Goal: Task Accomplishment & Management: Manage account settings

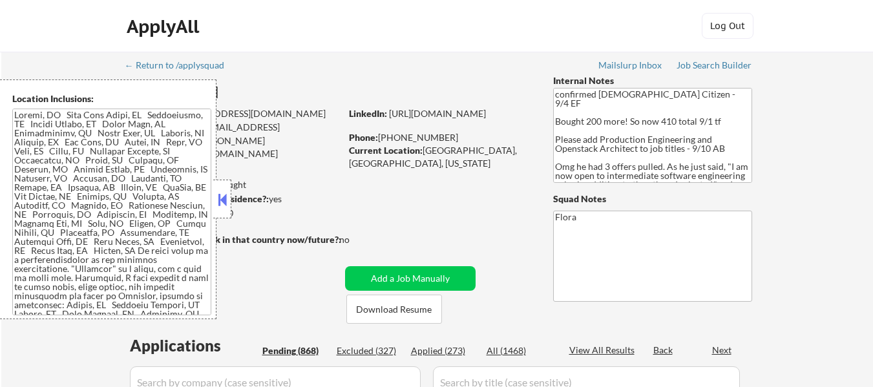
select select ""pending""
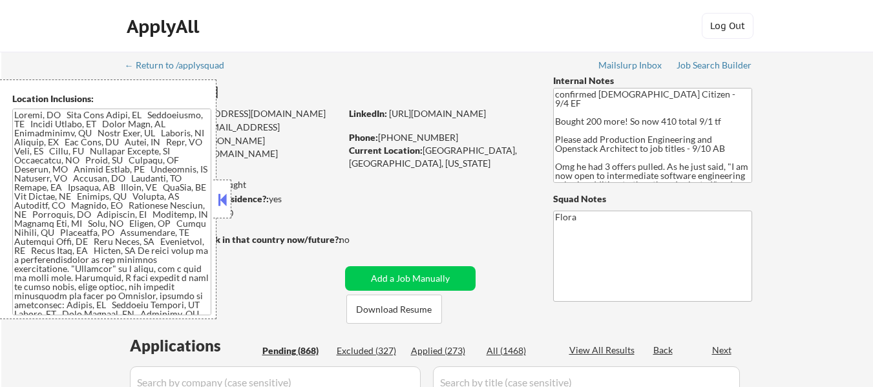
select select ""pending""
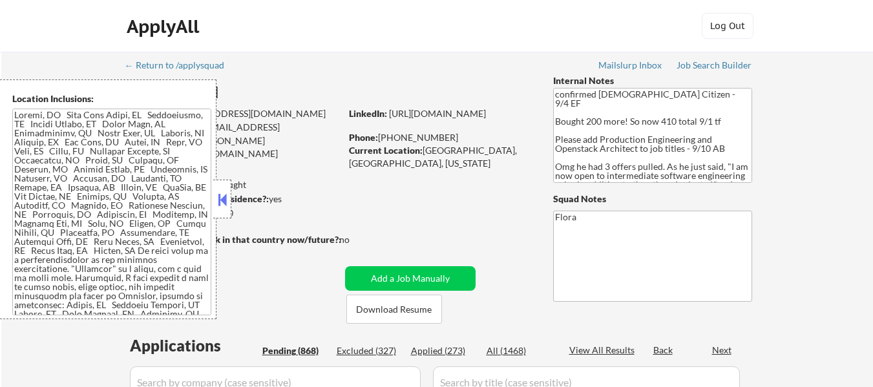
select select ""pending""
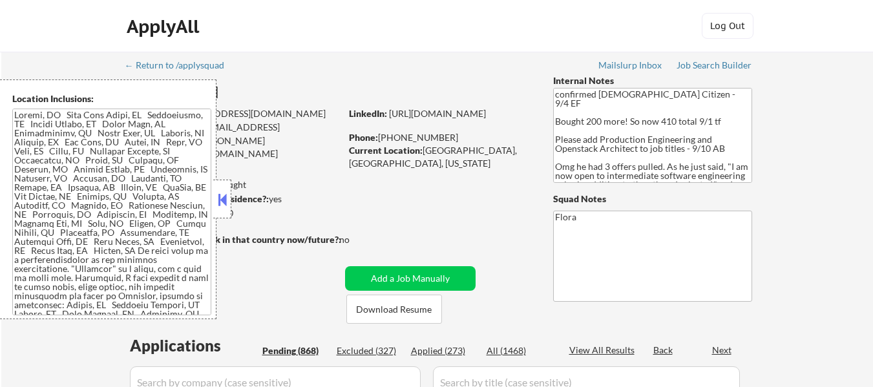
select select ""pending""
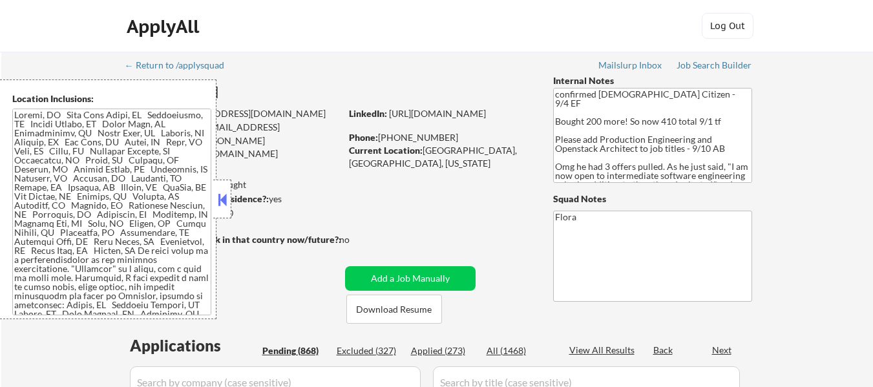
select select ""pending""
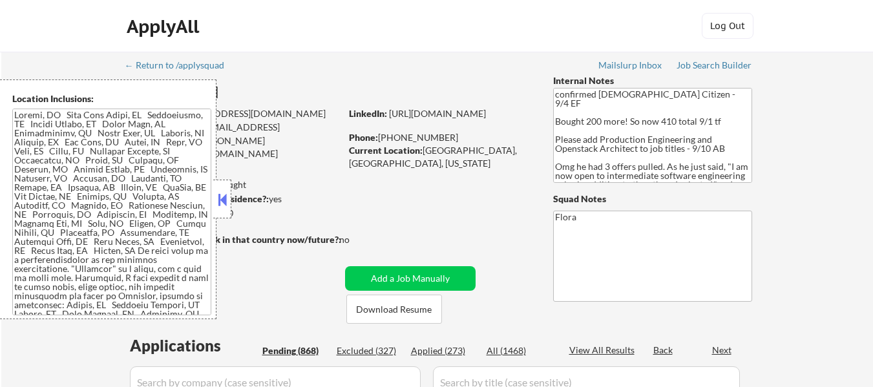
select select ""pending""
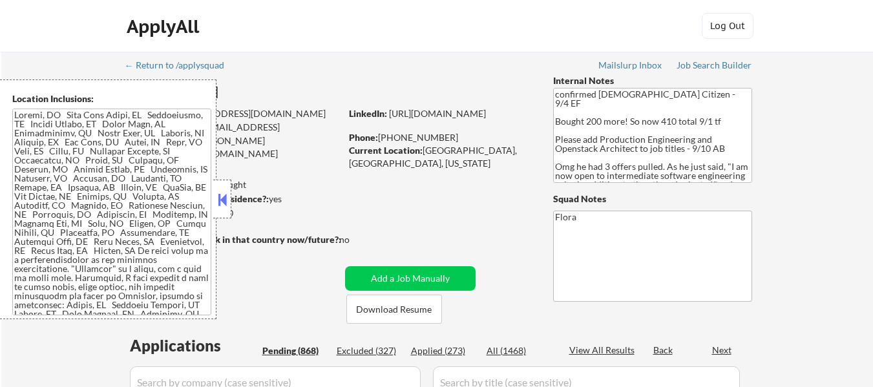
select select ""pending""
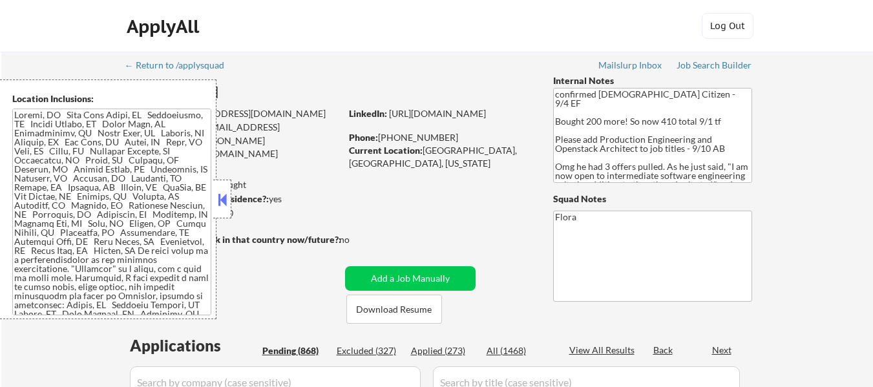
select select ""pending""
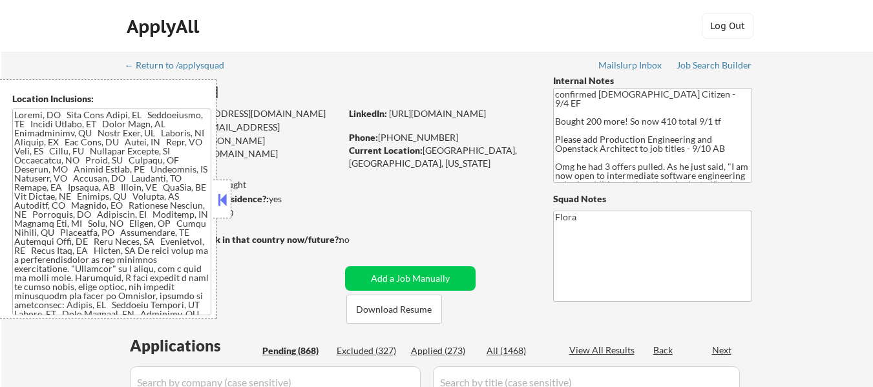
select select ""pending""
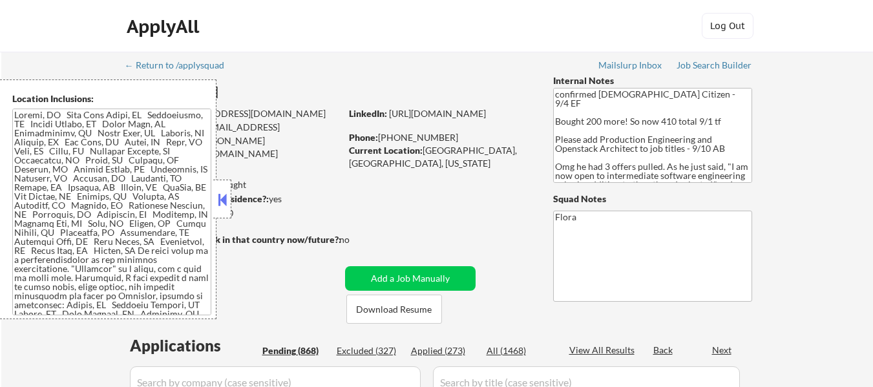
select select ""pending""
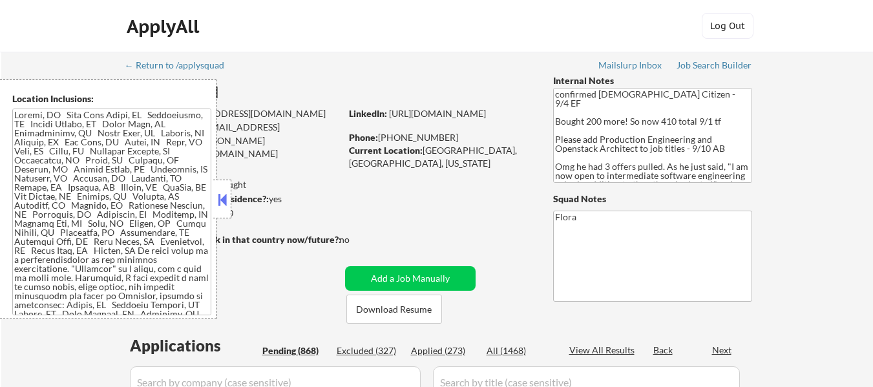
select select ""pending""
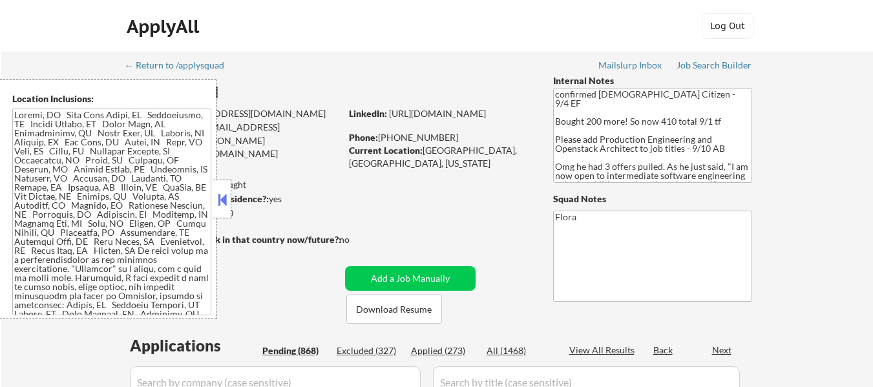
select select ""pending""
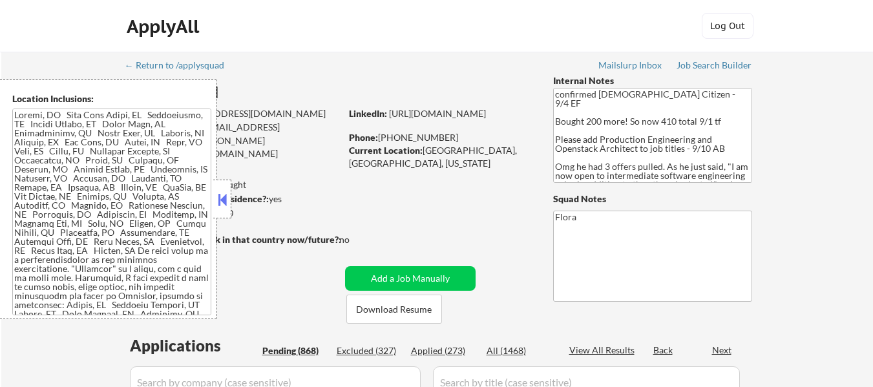
select select ""pending""
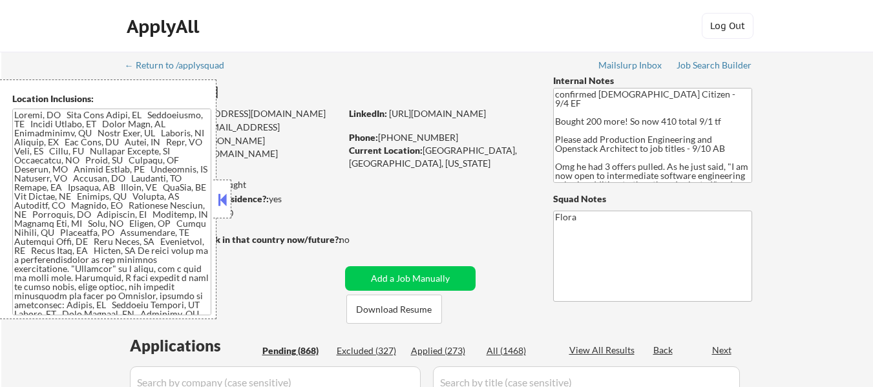
select select ""pending""
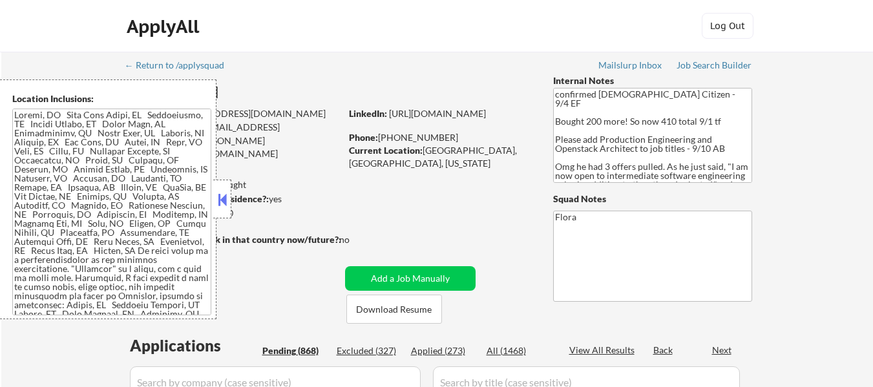
select select ""pending""
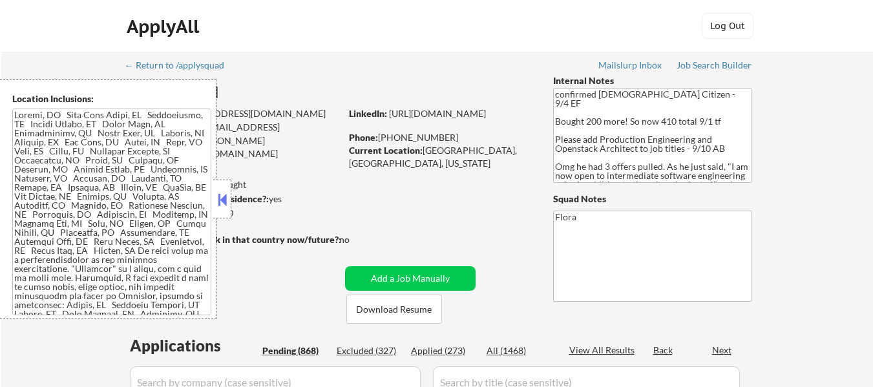
select select ""pending""
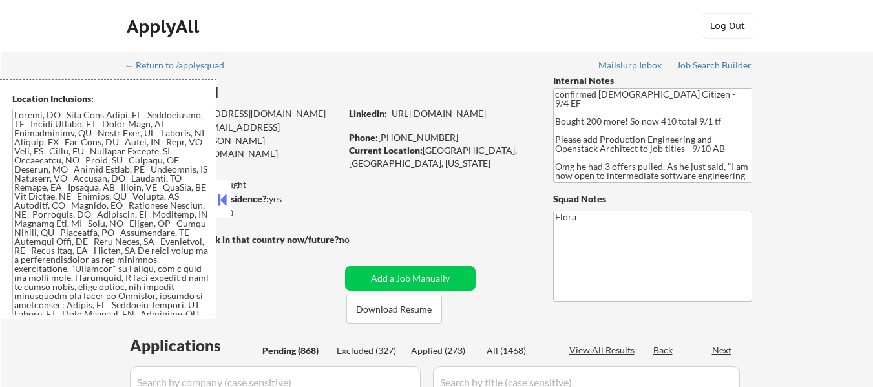
select select ""pending""
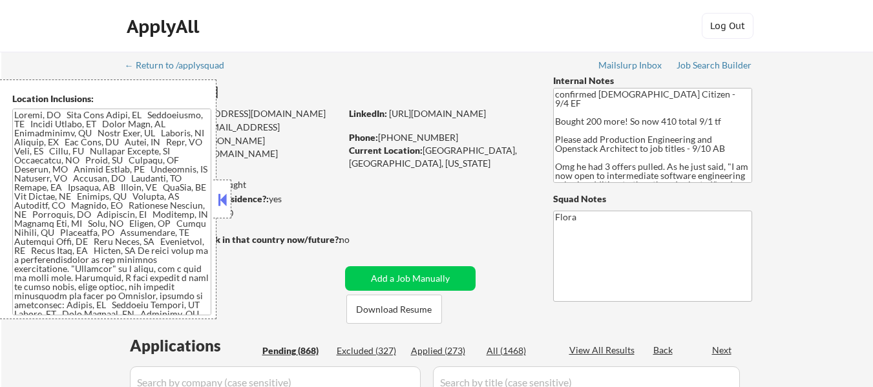
select select ""pending""
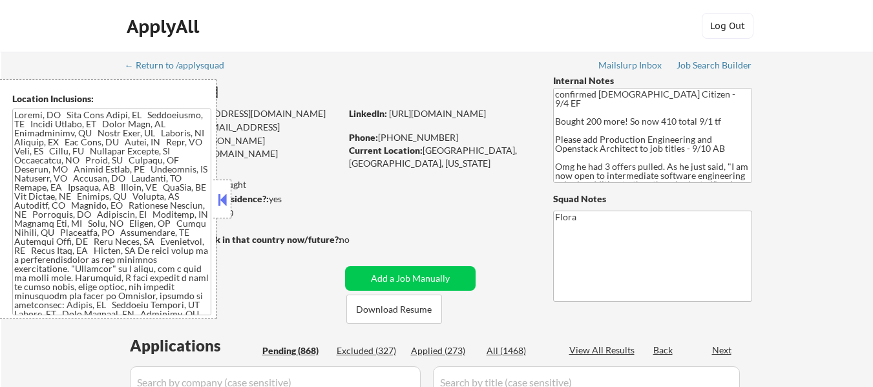
select select ""pending""
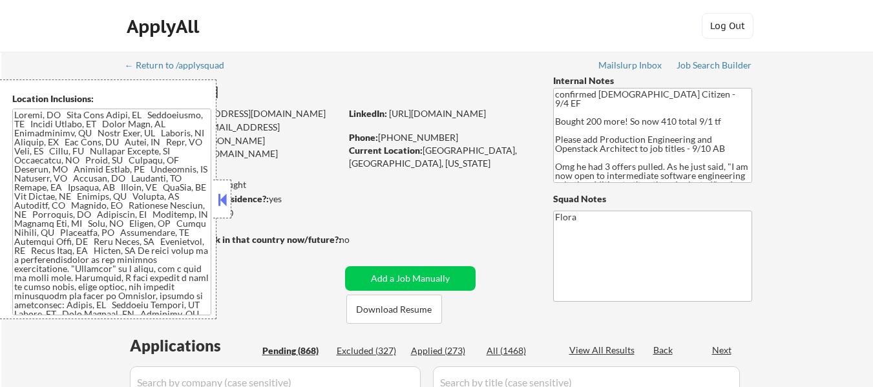
select select ""pending""
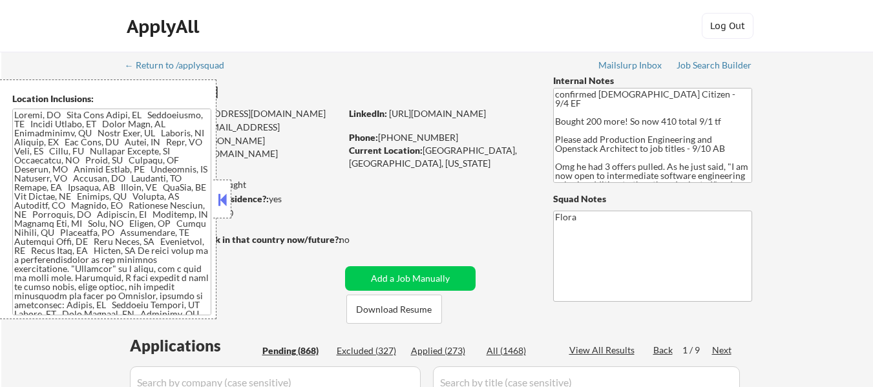
scroll to position [1098, 0]
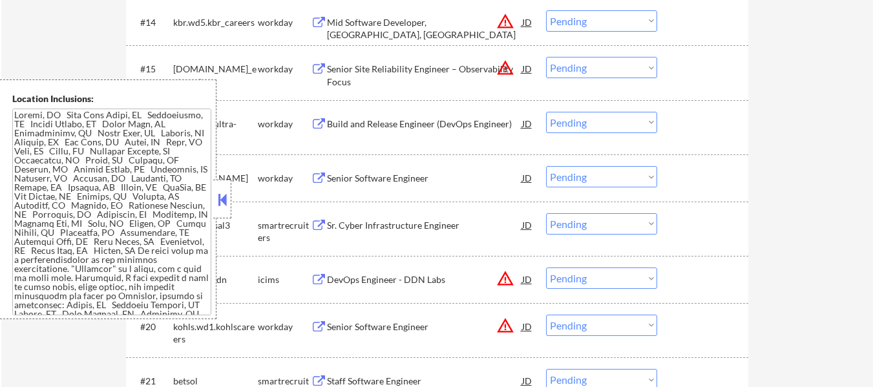
click at [216, 191] on button at bounding box center [222, 199] width 14 height 19
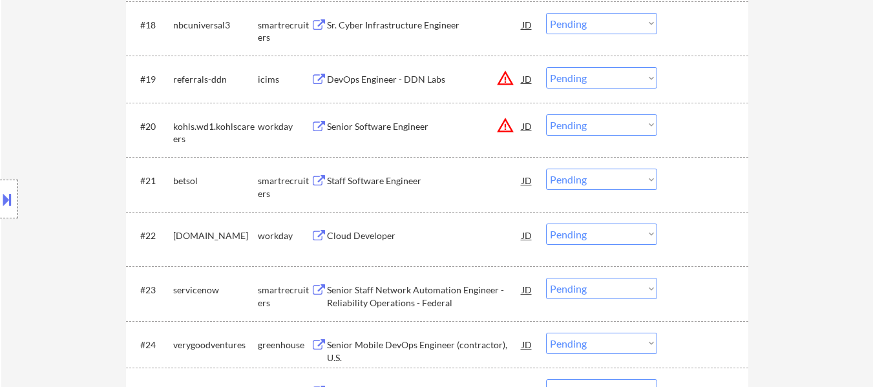
scroll to position [1421, 0]
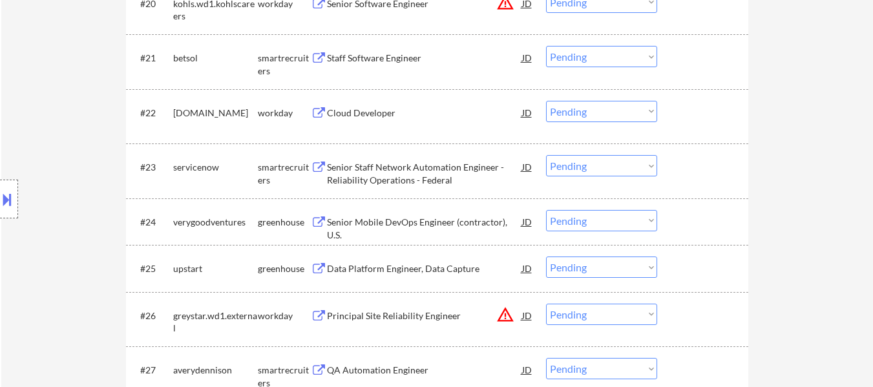
click at [390, 57] on div "Staff Software Engineer" at bounding box center [424, 58] width 195 height 13
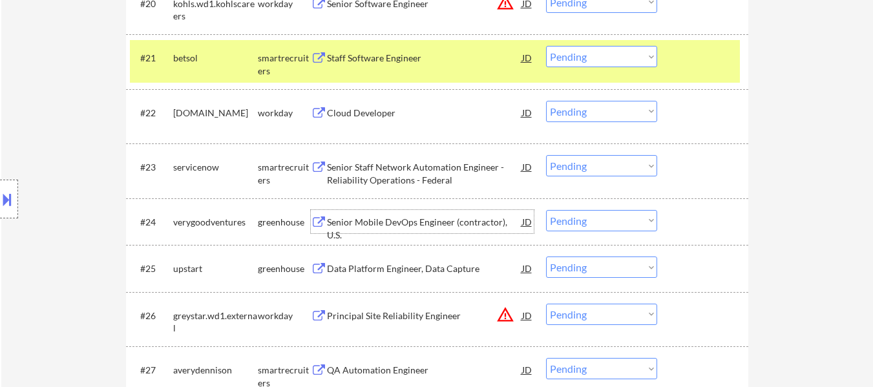
click at [418, 222] on div "Senior Mobile DevOps Engineer (contractor), U.S." at bounding box center [424, 228] width 195 height 25
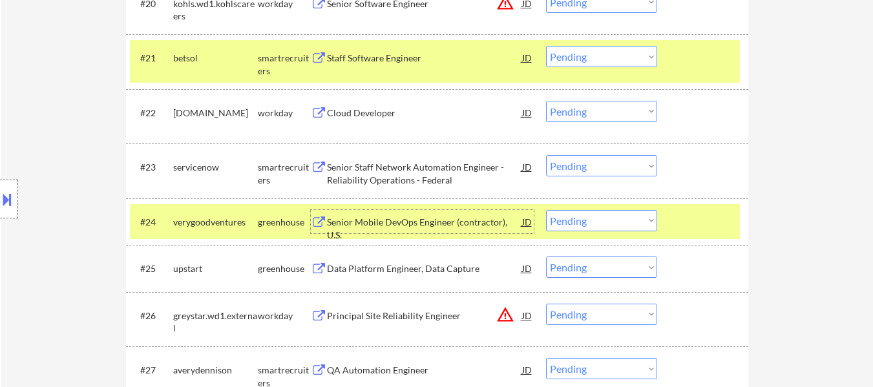
click at [592, 219] on select "Choose an option... Pending Applied Excluded (Questions) Excluded (Expired) Exc…" at bounding box center [601, 220] width 111 height 21
click at [546, 210] on select "Choose an option... Pending Applied Excluded (Questions) Excluded (Expired) Exc…" at bounding box center [601, 220] width 111 height 21
select select ""pending""
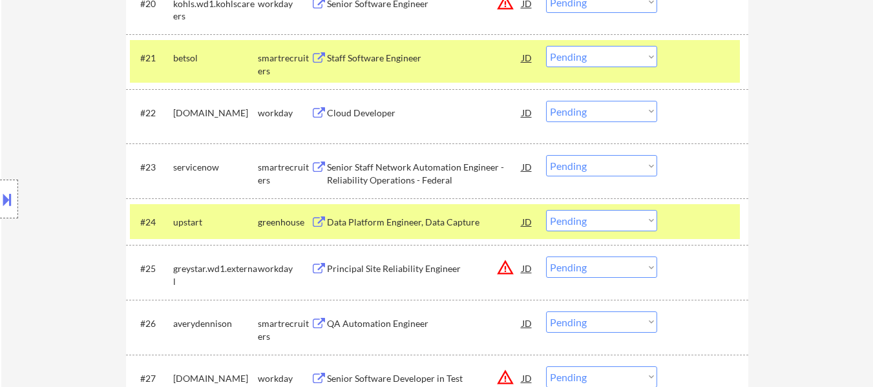
click at [680, 218] on div at bounding box center [704, 221] width 57 height 23
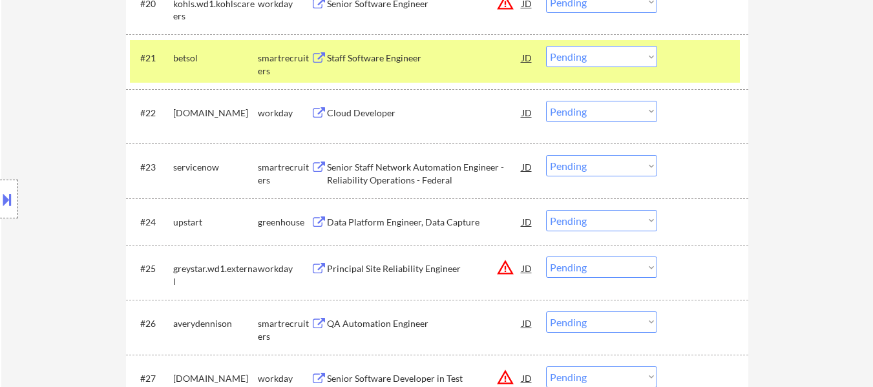
click at [418, 218] on div "Data Platform Engineer, Data Capture" at bounding box center [424, 222] width 195 height 13
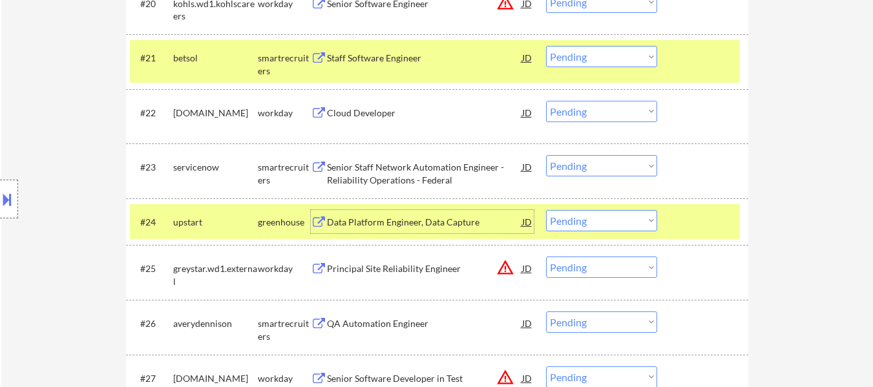
click at [448, 220] on div "Data Platform Engineer, Data Capture" at bounding box center [424, 222] width 195 height 13
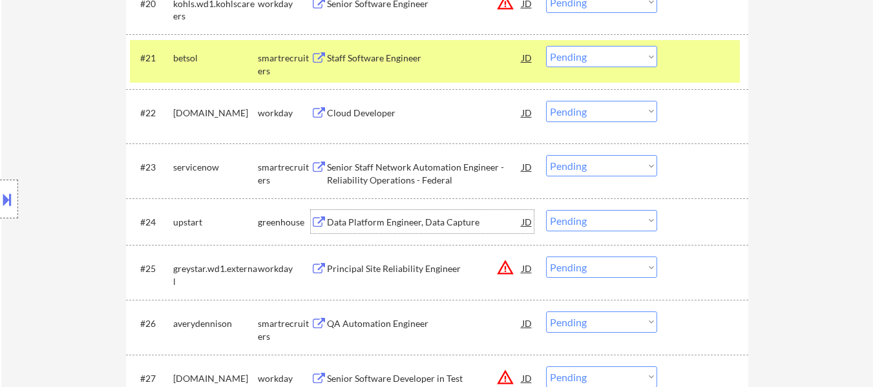
click at [601, 58] on select "Choose an option... Pending Applied Excluded (Questions) Excluded (Expired) Exc…" at bounding box center [601, 56] width 111 height 21
click at [546, 46] on select "Choose an option... Pending Applied Excluded (Questions) Excluded (Expired) Exc…" at bounding box center [601, 56] width 111 height 21
select select ""pending""
